Goal: Task Accomplishment & Management: Manage account settings

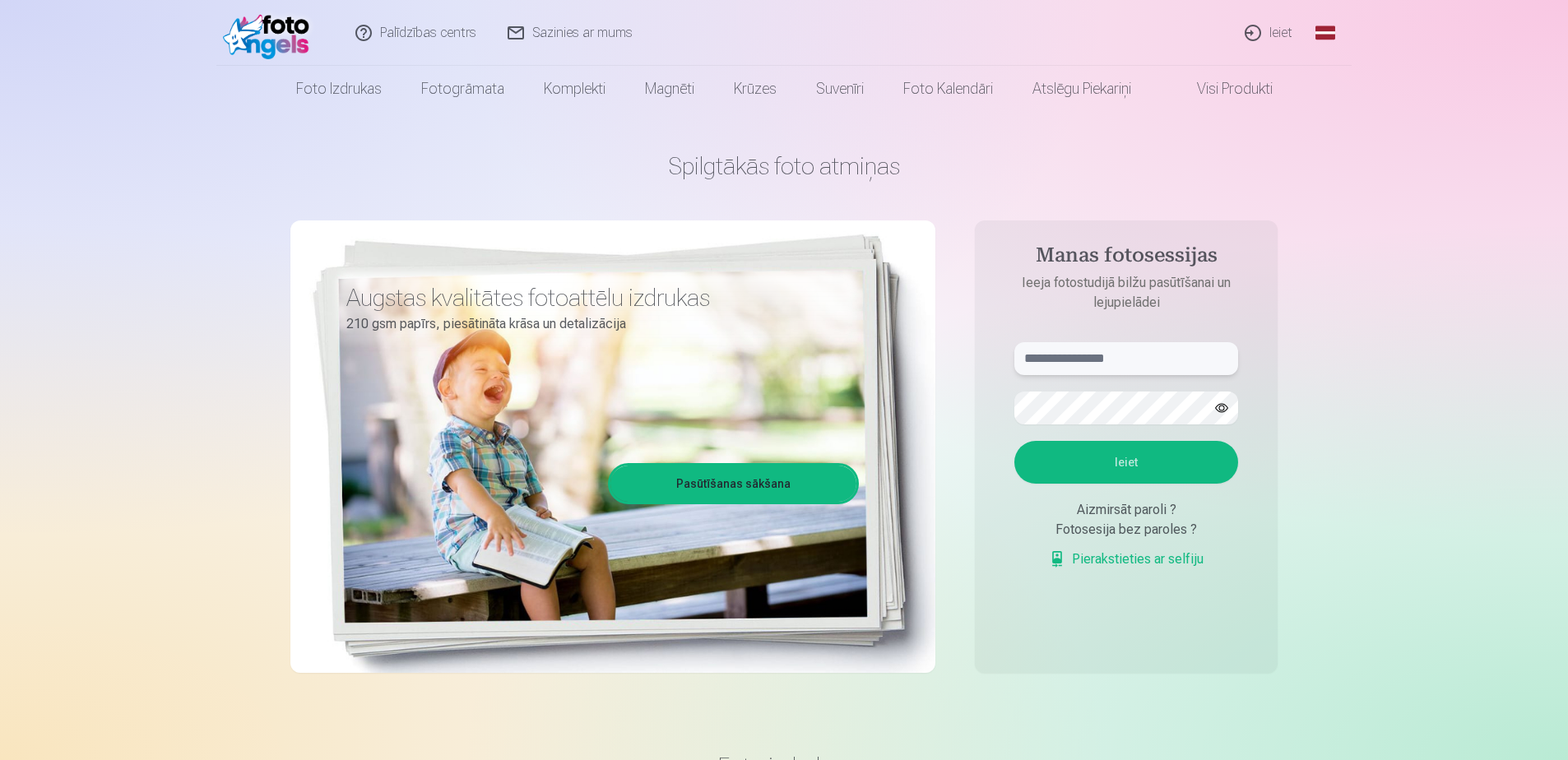
click at [1074, 361] on input "text" at bounding box center [1126, 358] width 224 height 33
type input "**********"
click at [1014, 441] on button "Ieiet" at bounding box center [1126, 462] width 224 height 43
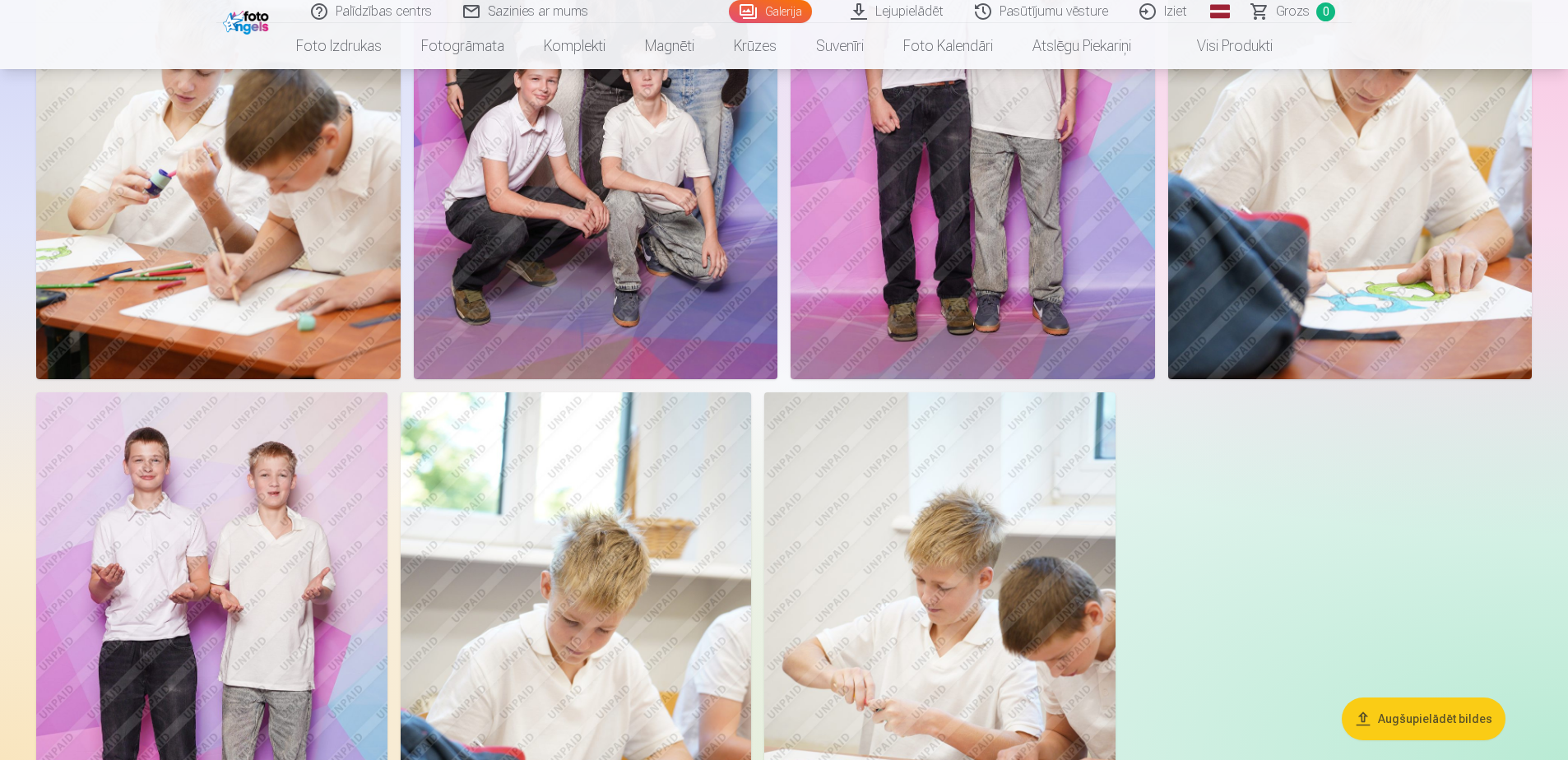
scroll to position [2878, 0]
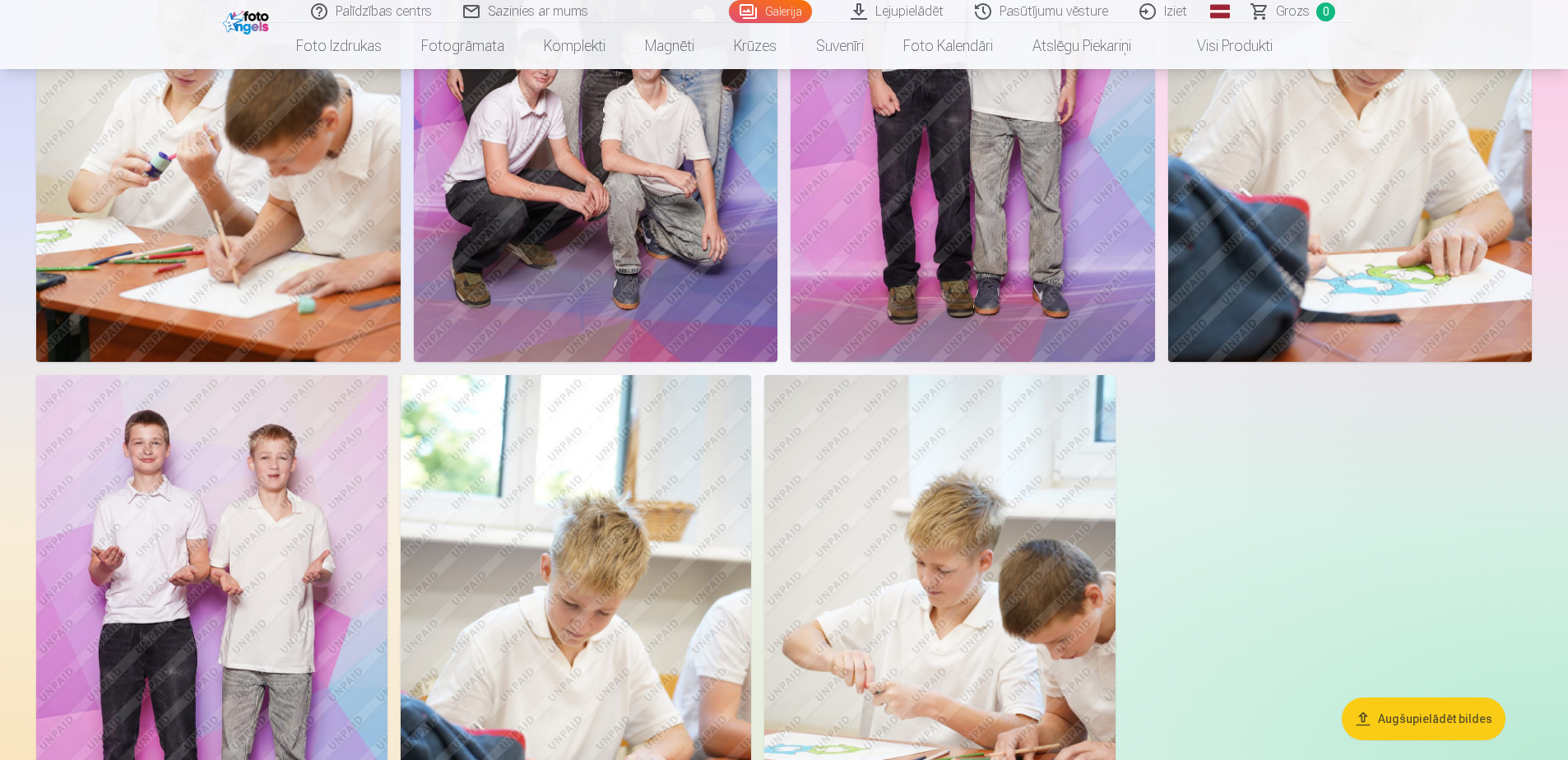
click at [263, 488] on img at bounding box center [211, 638] width 351 height 526
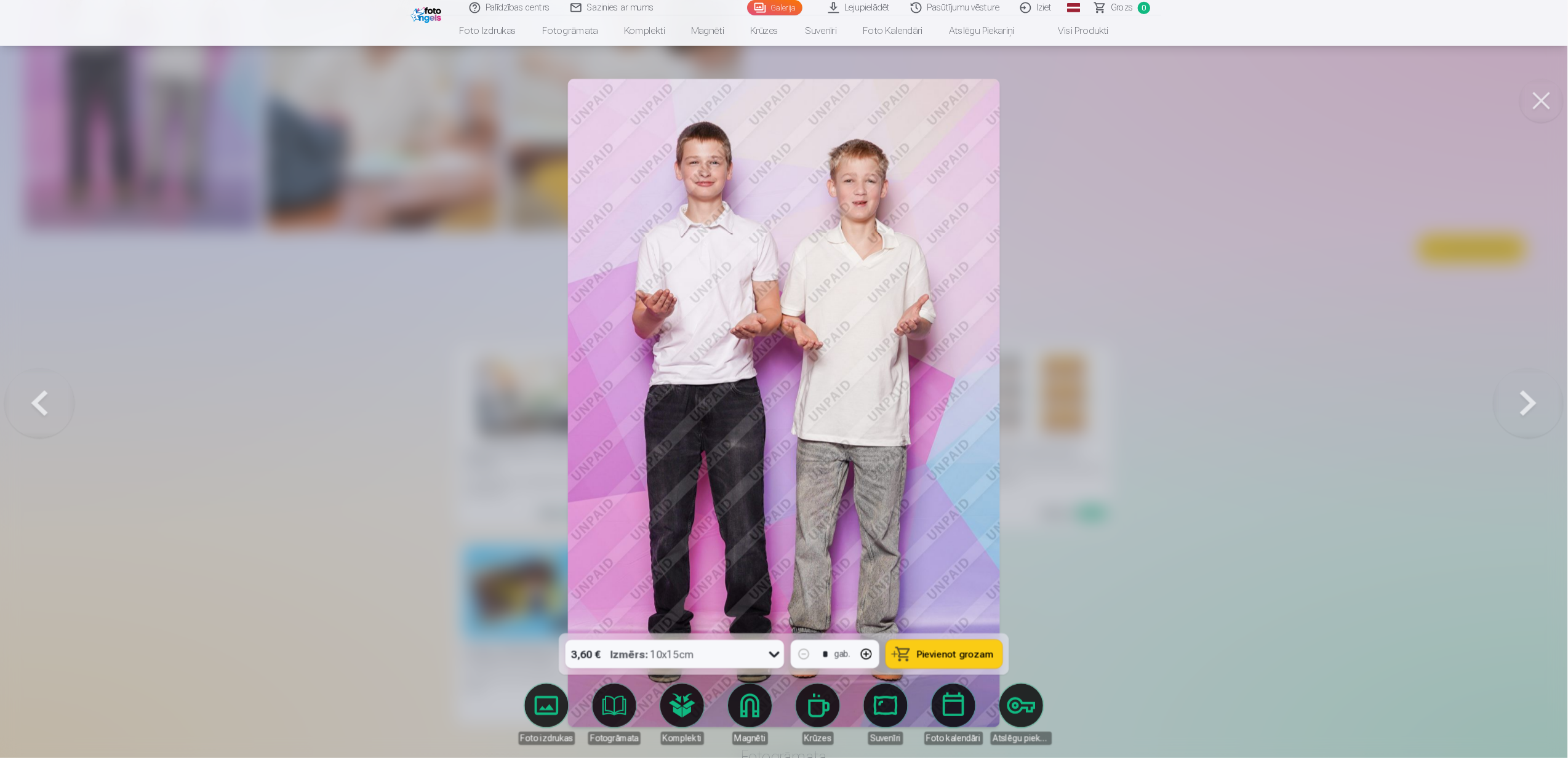
scroll to position [1517, 0]
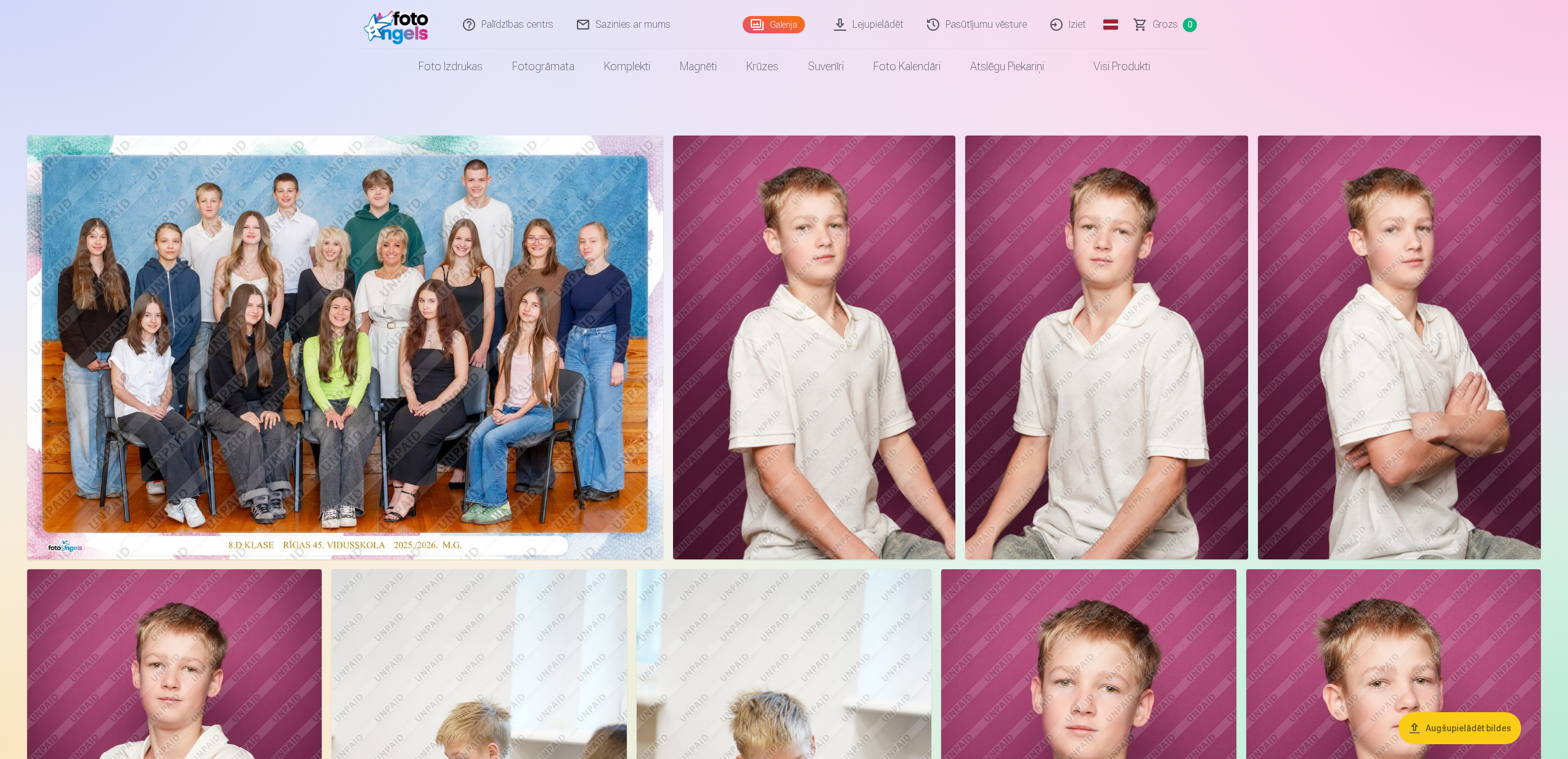
click at [1071, 26] on link "Iziet" at bounding box center [1068, 24] width 59 height 49
